Goal: Information Seeking & Learning: Learn about a topic

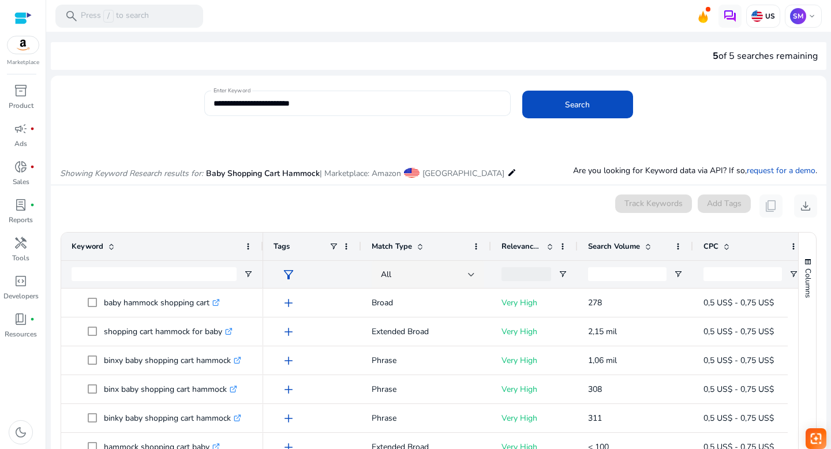
click at [275, 100] on input "**********" at bounding box center [358, 103] width 288 height 13
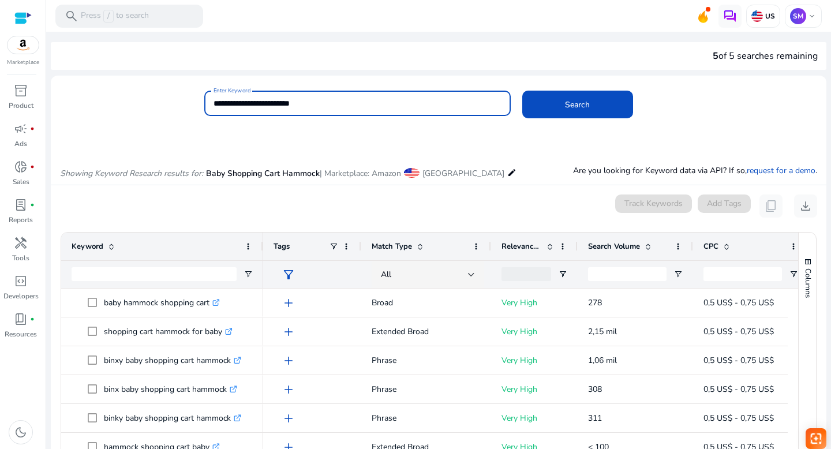
click at [275, 100] on input "**********" at bounding box center [358, 103] width 288 height 13
paste input
type input "**********"
click at [555, 107] on span at bounding box center [578, 105] width 111 height 28
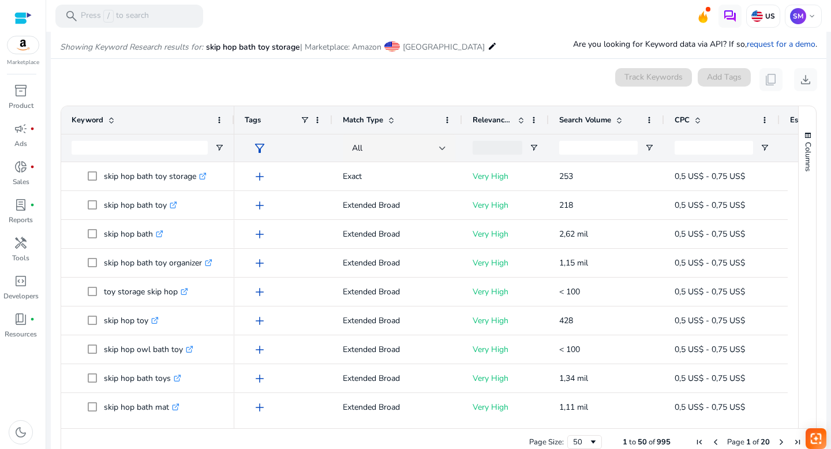
scroll to position [137, 0]
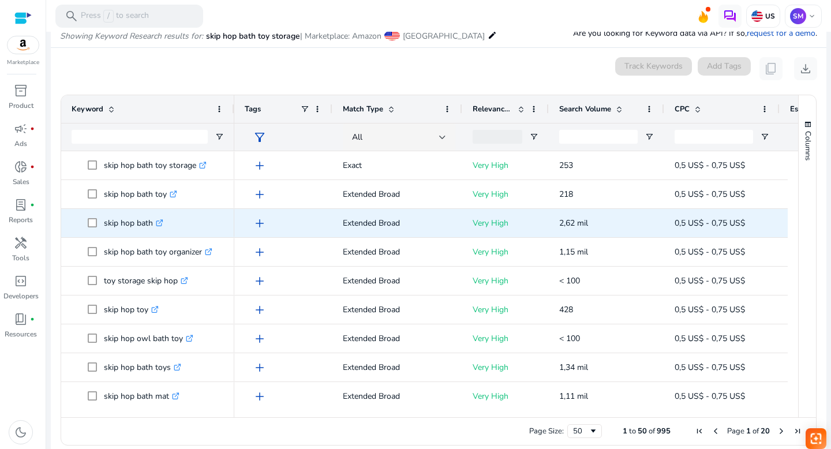
click at [162, 222] on icon at bounding box center [161, 221] width 4 height 4
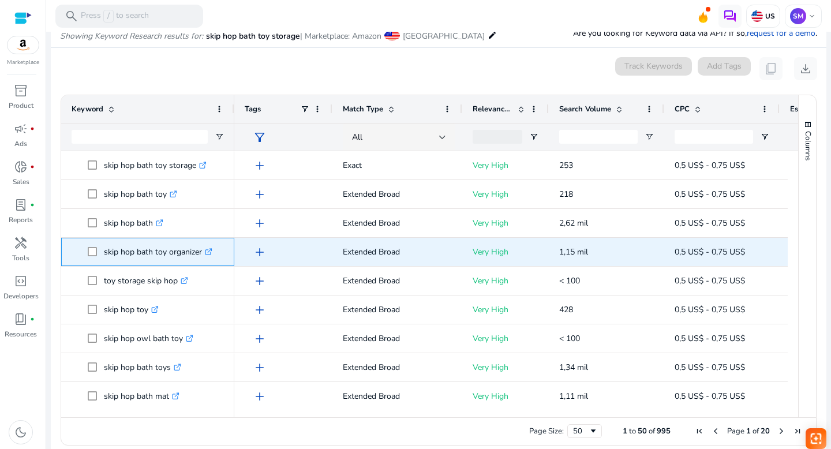
click at [211, 251] on icon at bounding box center [210, 250] width 4 height 4
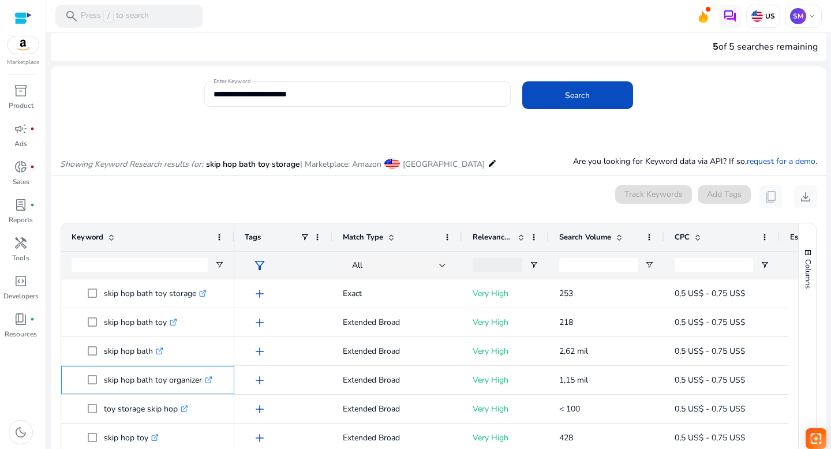
scroll to position [0, 0]
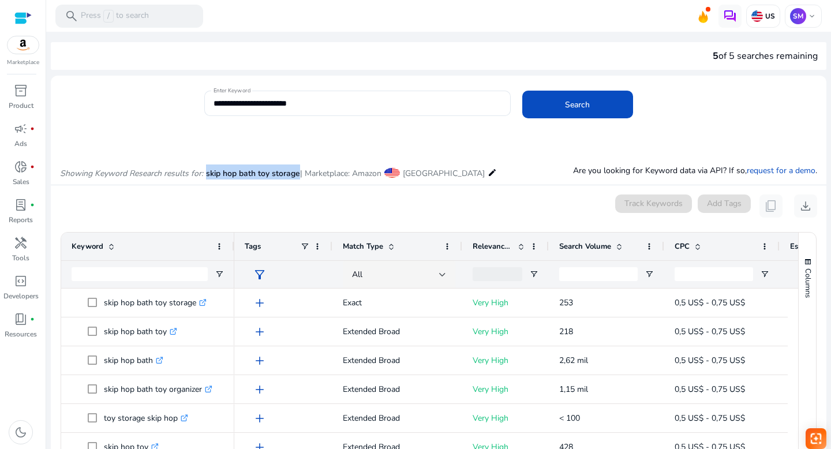
drag, startPoint x: 300, startPoint y: 174, endPoint x: 208, endPoint y: 175, distance: 91.2
click at [208, 175] on span "skip hop bath toy storage" at bounding box center [253, 173] width 94 height 11
copy span "skip hop bath toy storage"
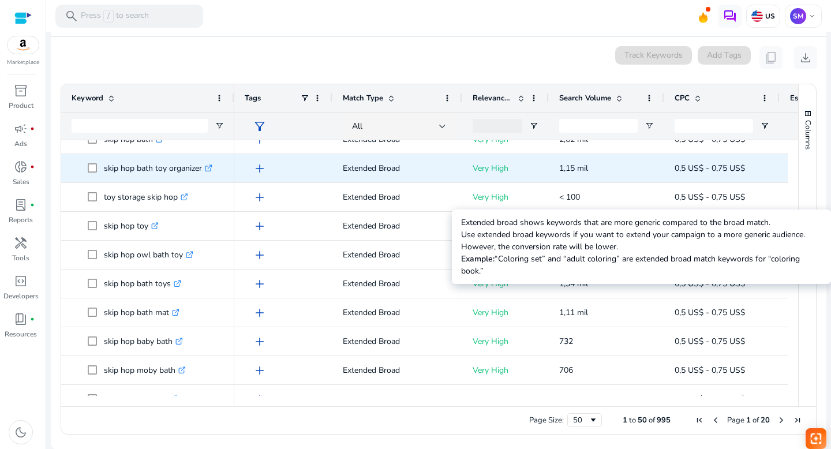
scroll to position [74, 0]
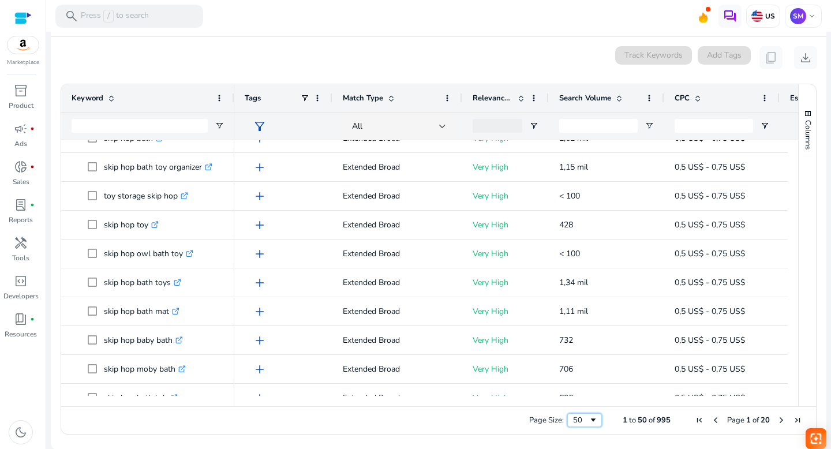
click at [590, 422] on span "Page Size" at bounding box center [593, 420] width 9 height 9
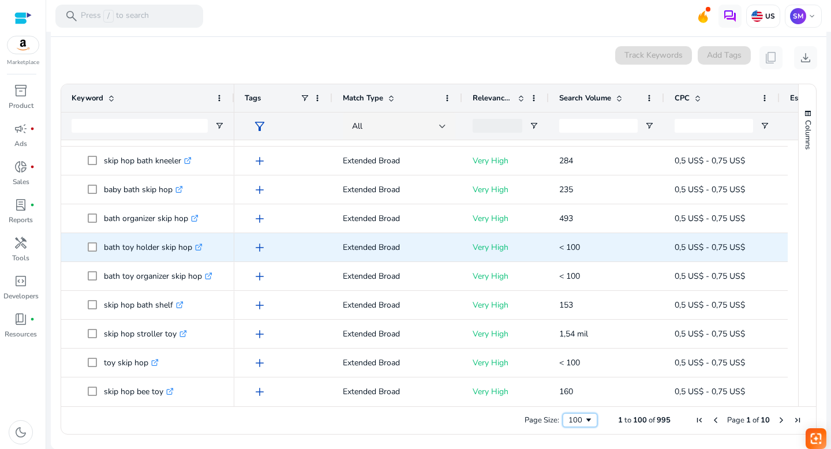
scroll to position [442, 0]
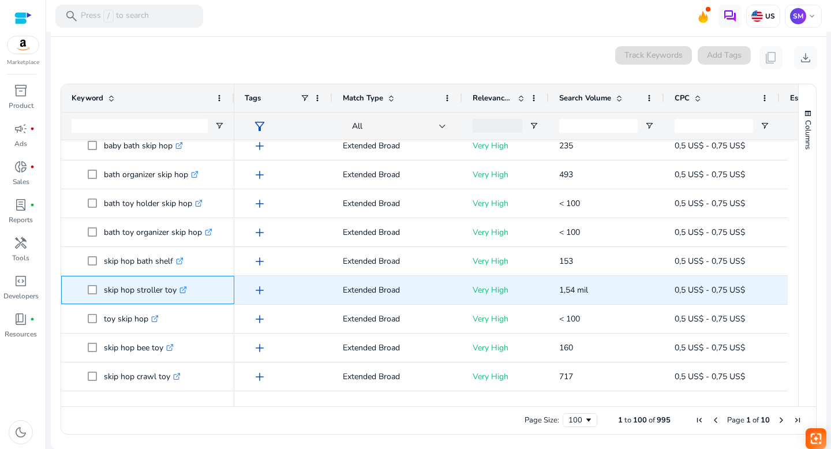
click at [184, 289] on icon at bounding box center [184, 288] width 4 height 4
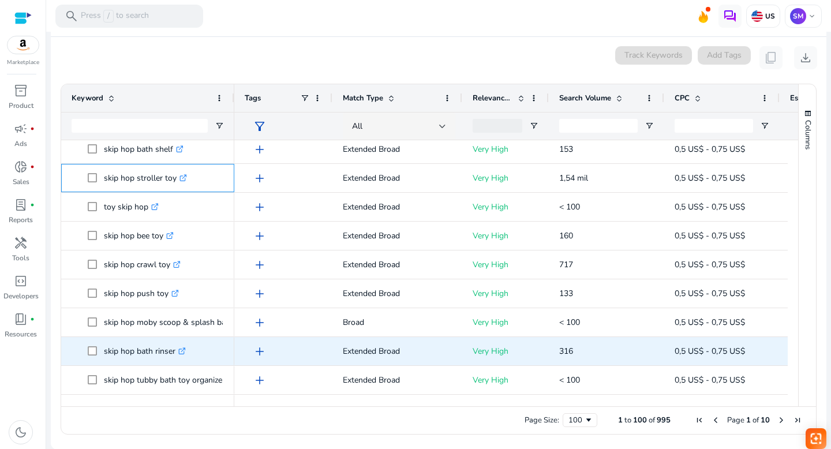
scroll to position [0, 0]
